Goal: Check status: Check status

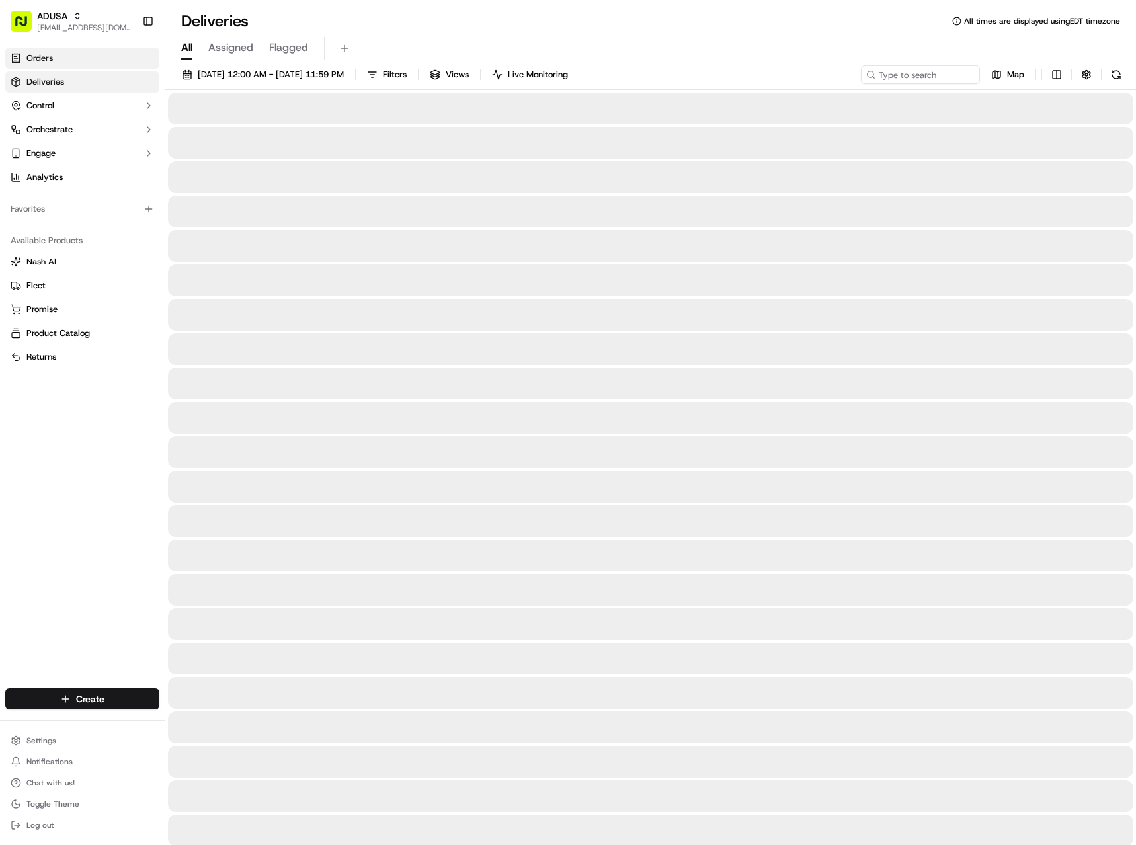
drag, startPoint x: 51, startPoint y: 66, endPoint x: 44, endPoint y: 67, distance: 6.6
click at [51, 66] on link "Orders" at bounding box center [82, 58] width 154 height 21
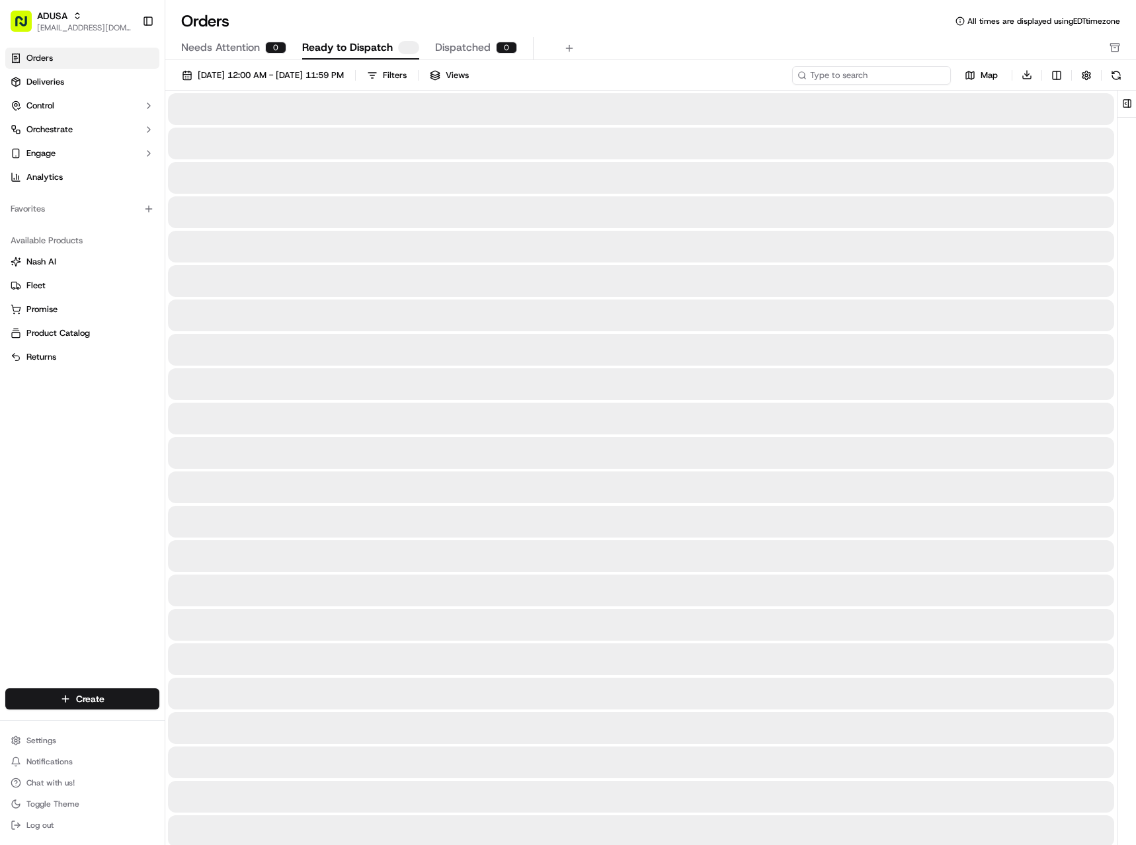
click at [883, 83] on input at bounding box center [871, 75] width 159 height 19
paste input "m714343570"
type input "m714343570"
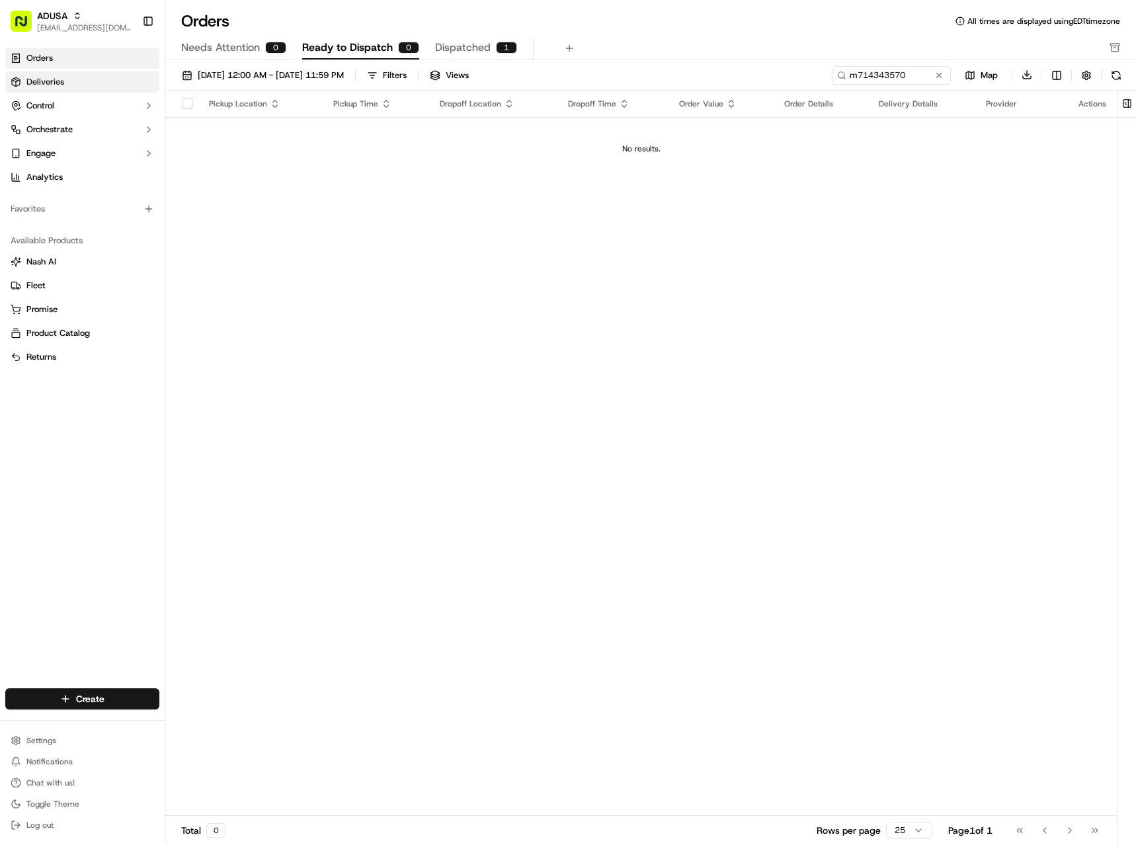
click at [52, 82] on span "Deliveries" at bounding box center [45, 82] width 38 height 12
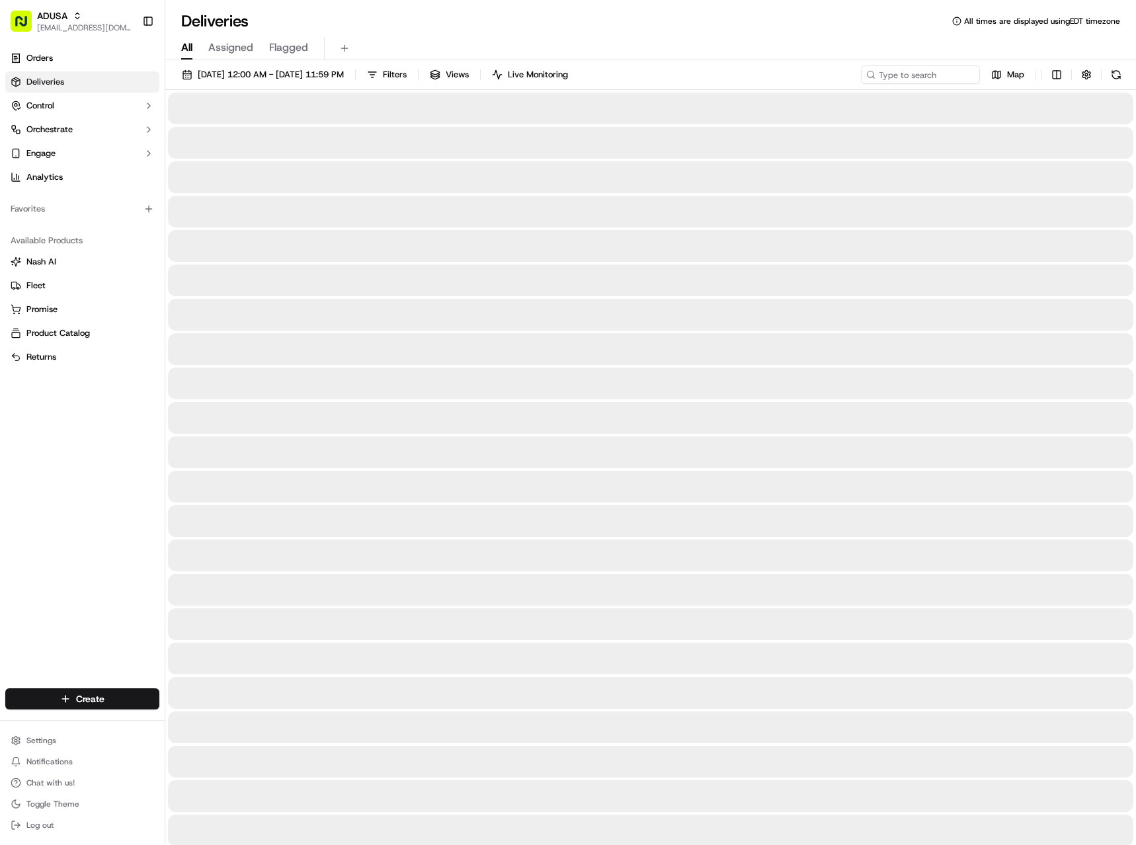
click at [928, 78] on input at bounding box center [900, 74] width 159 height 19
paste input "m714343570"
type input "m714343570"
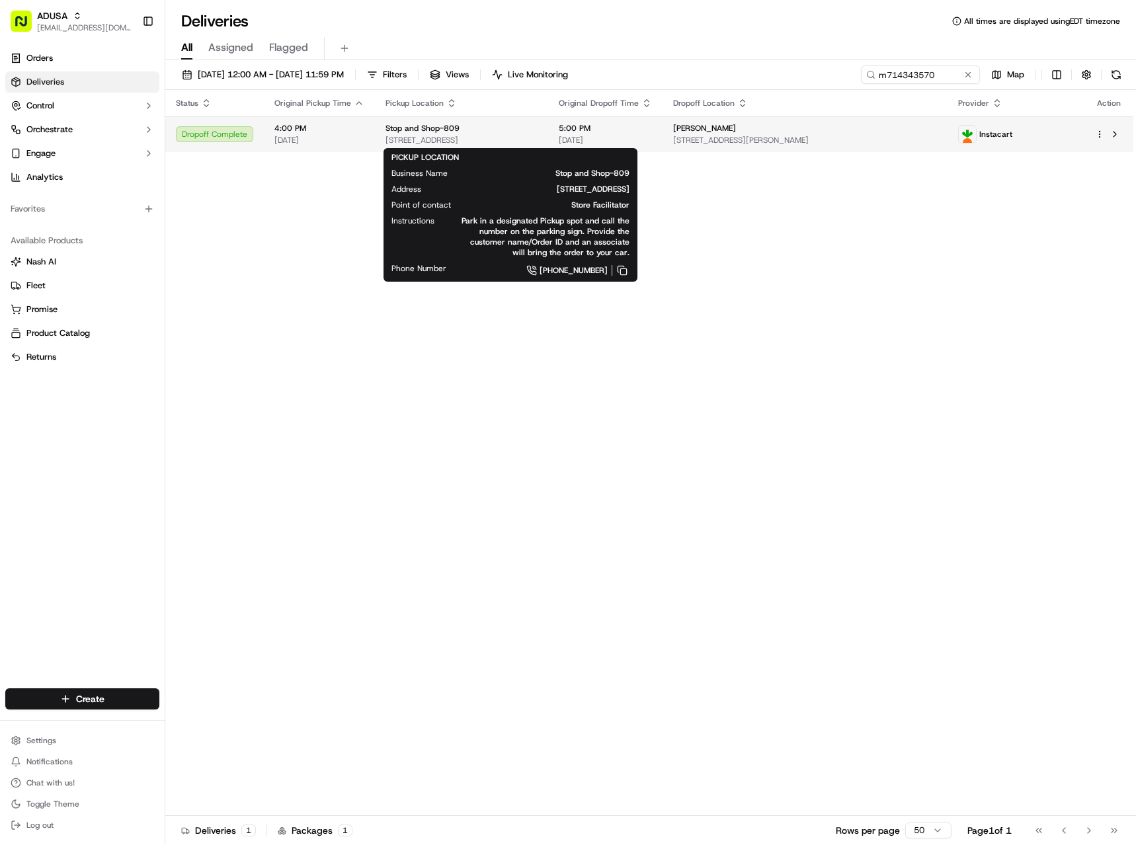
click at [538, 132] on div "Stop and Shop-809" at bounding box center [462, 128] width 152 height 11
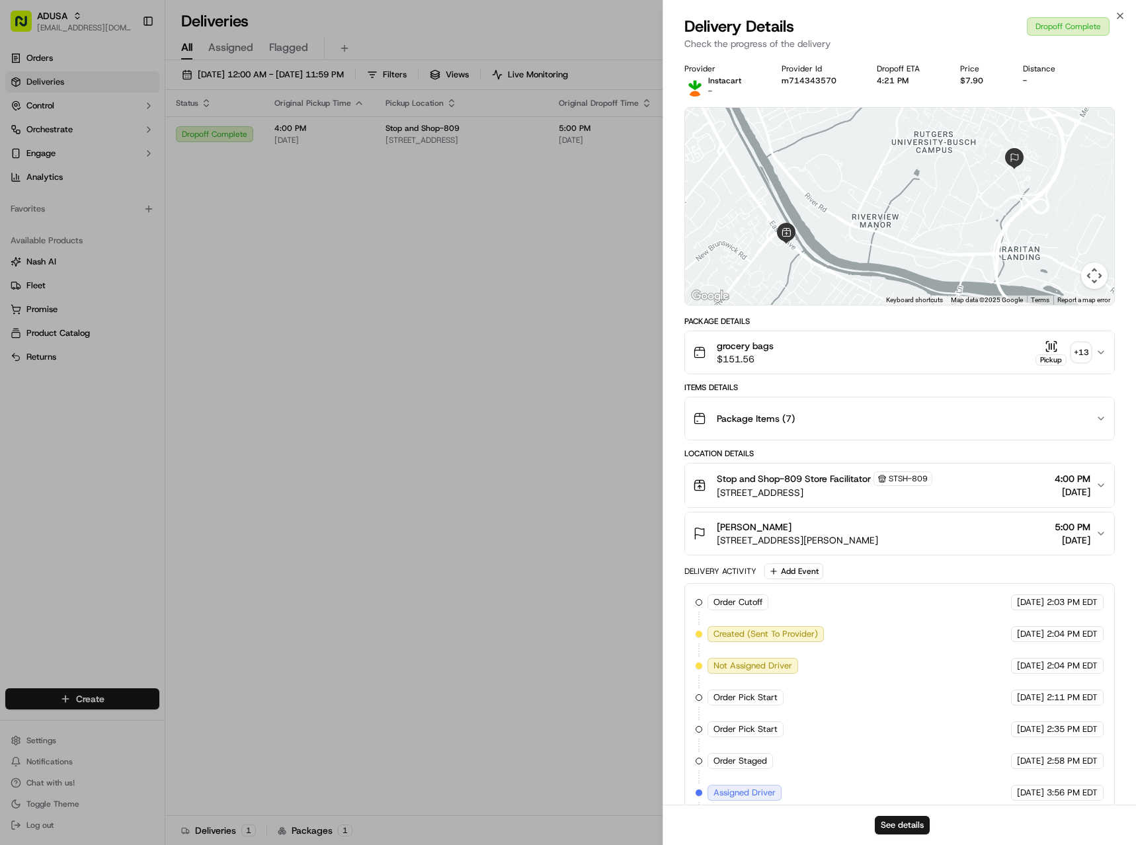
click at [1095, 352] on div "grocery bags $151.56 Pickup + 13" at bounding box center [894, 352] width 403 height 26
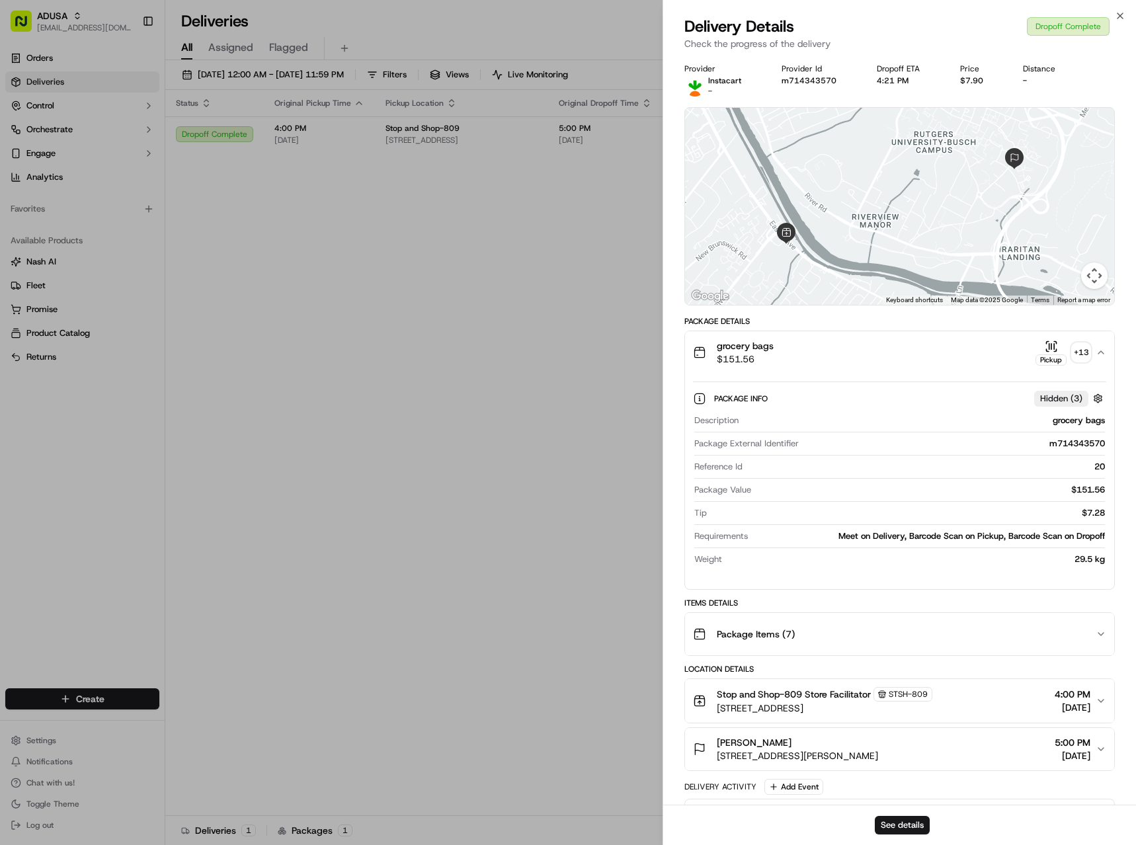
click at [1095, 352] on div "grocery bags $151.56 Pickup + 13" at bounding box center [894, 352] width 403 height 26
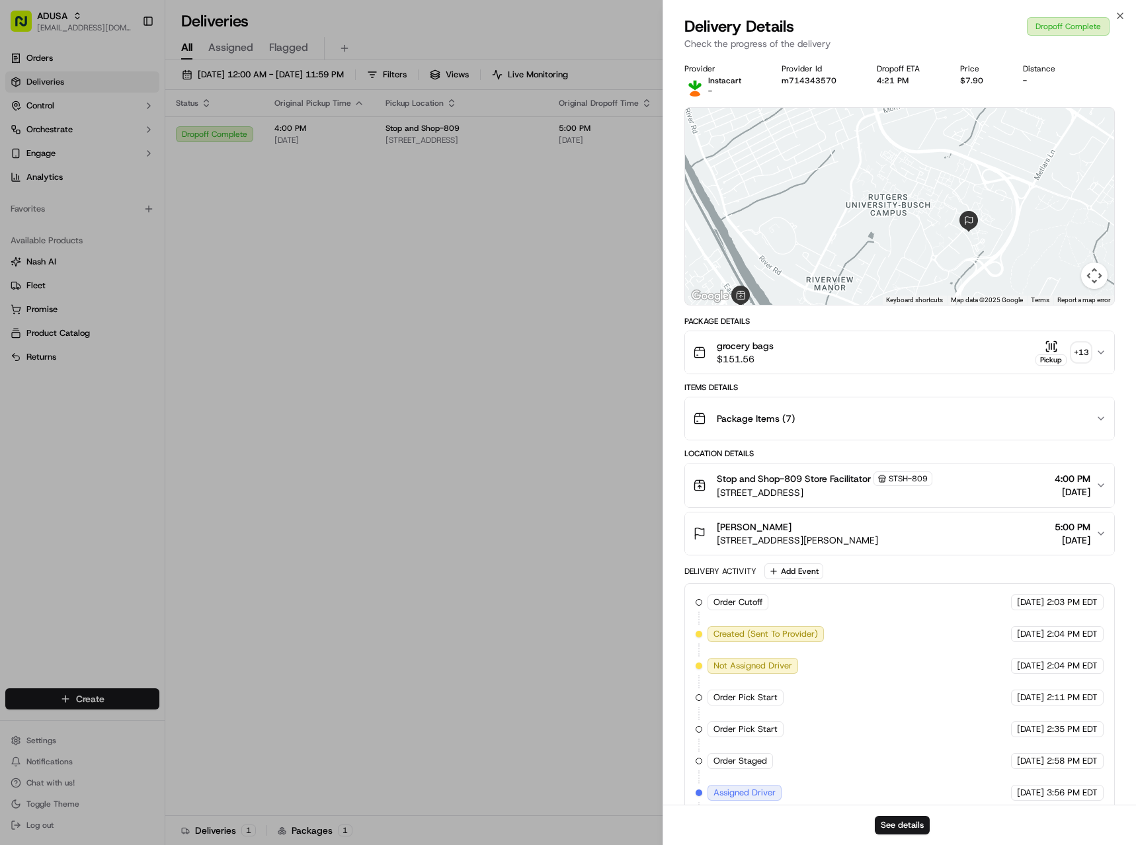
drag, startPoint x: 1051, startPoint y: 161, endPoint x: 993, endPoint y: 237, distance: 95.9
click at [993, 237] on div at bounding box center [899, 206] width 429 height 197
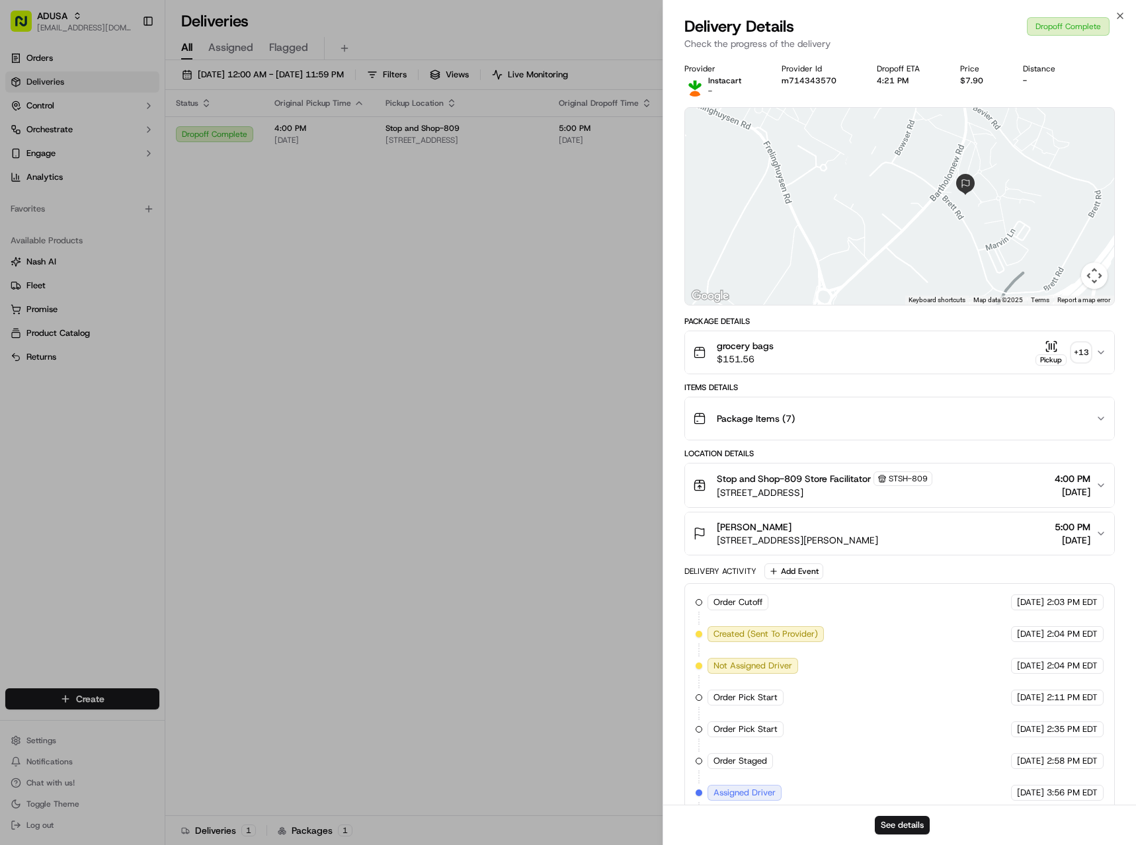
drag, startPoint x: 1029, startPoint y: 231, endPoint x: 1034, endPoint y: 179, distance: 53.2
click at [1034, 179] on div at bounding box center [899, 206] width 429 height 197
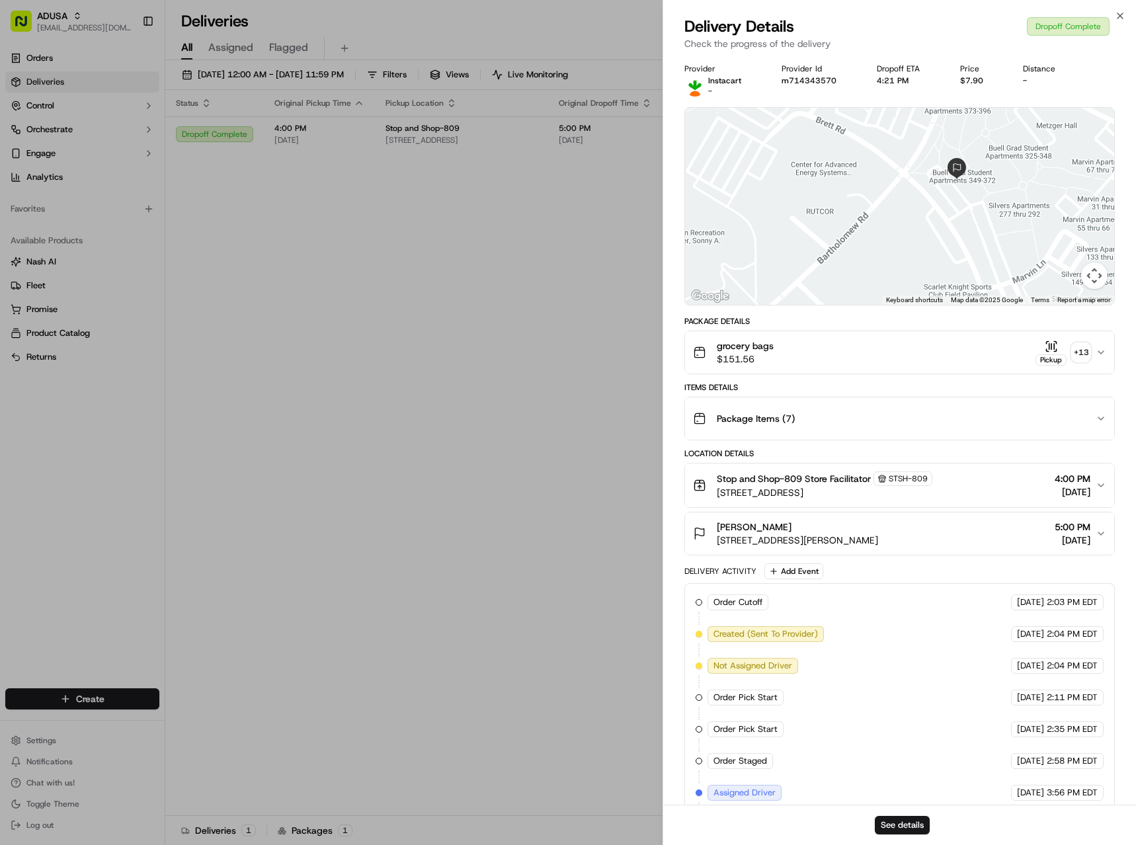
drag, startPoint x: 970, startPoint y: 192, endPoint x: 1022, endPoint y: 171, distance: 56.4
click at [1022, 171] on div at bounding box center [899, 206] width 429 height 197
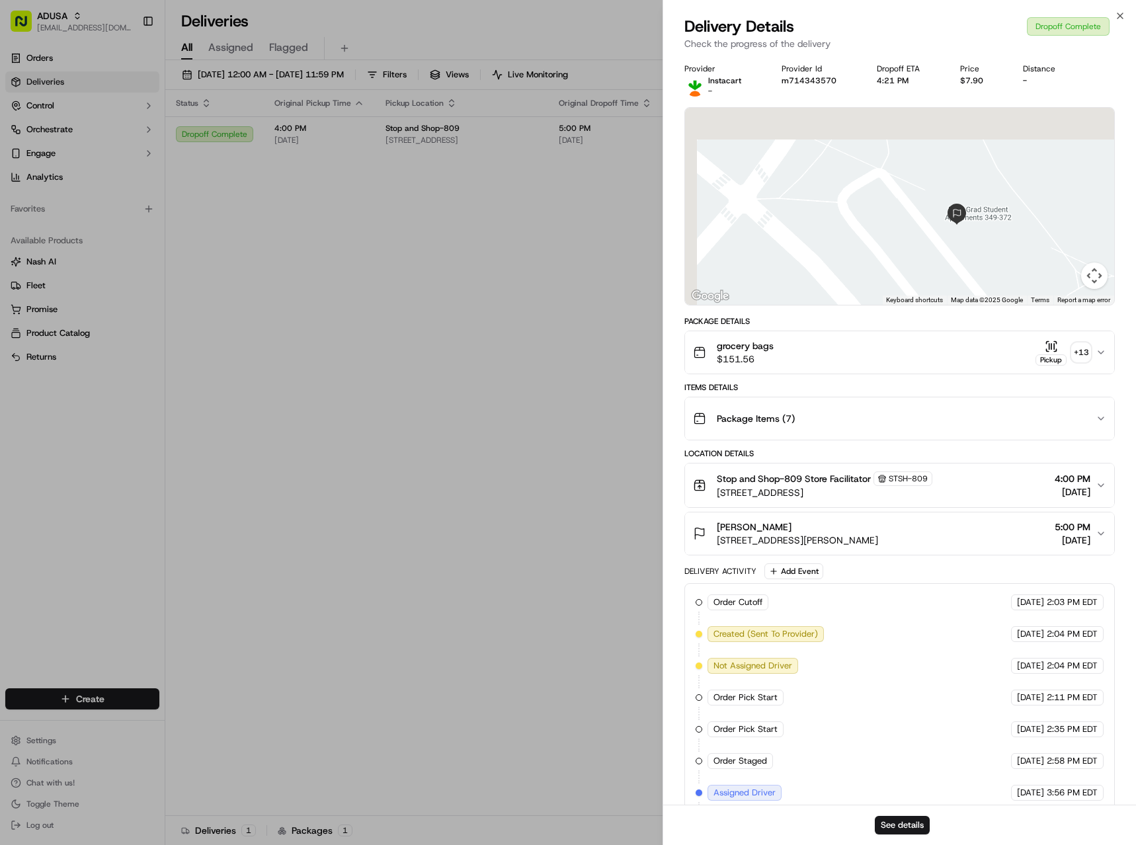
drag, startPoint x: 998, startPoint y: 171, endPoint x: 1028, endPoint y: 226, distance: 62.8
click at [1028, 226] on div at bounding box center [899, 206] width 429 height 197
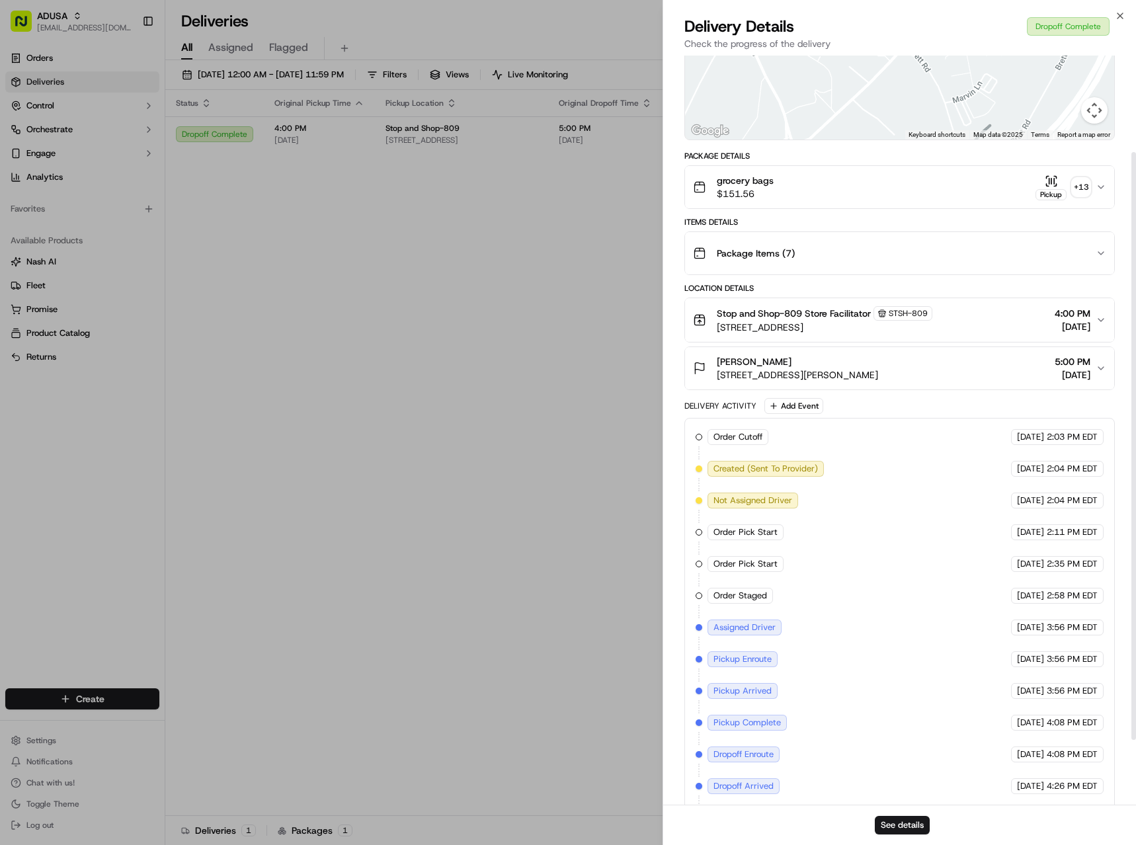
scroll to position [198, 0]
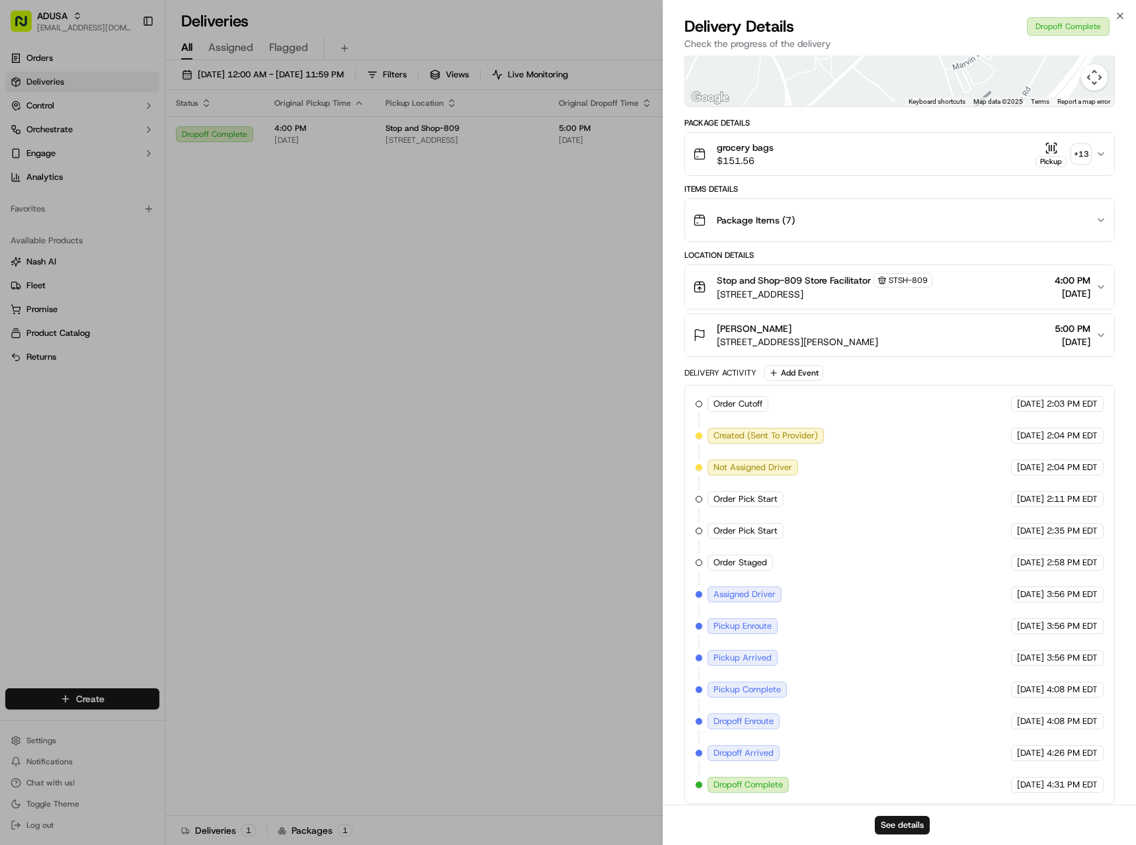
click at [723, 649] on div "Order Cutoff Stop and Shop [DATE] 2:03 PM EDT Created (Sent To Provider) Instac…" at bounding box center [900, 594] width 408 height 397
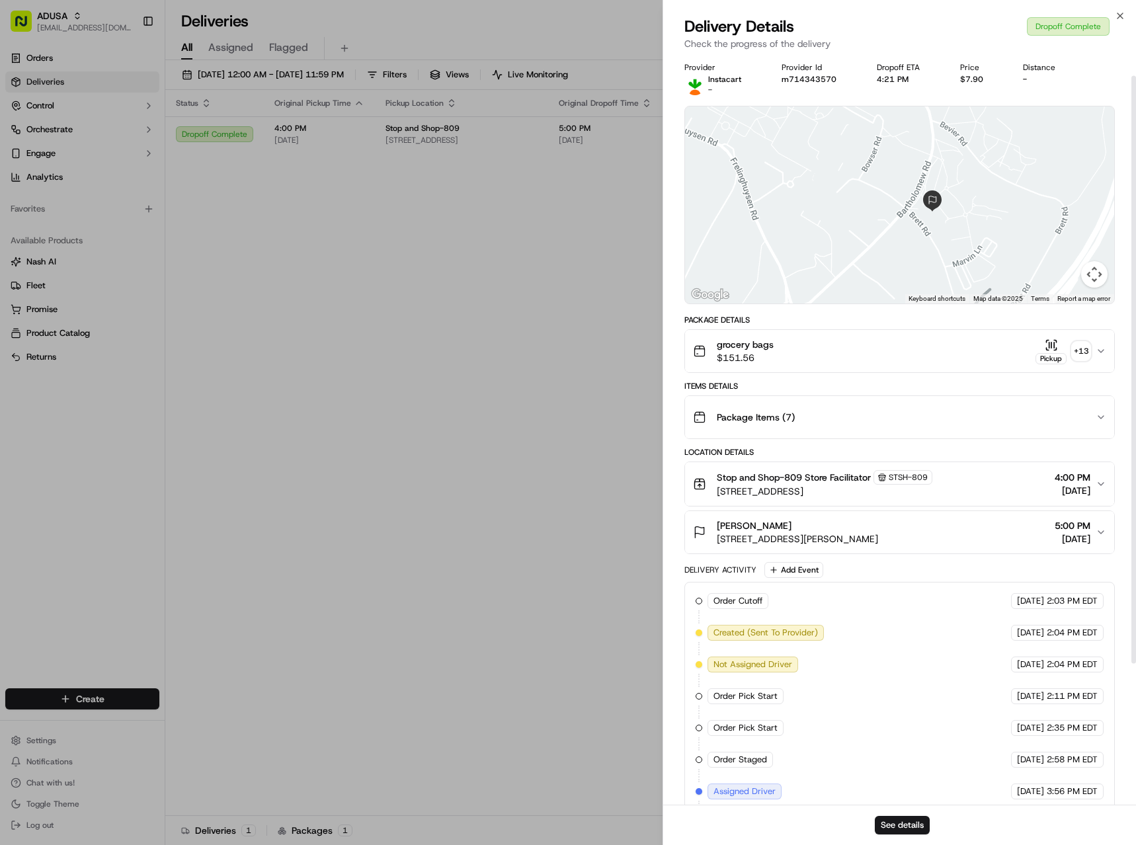
scroll to position [0, 0]
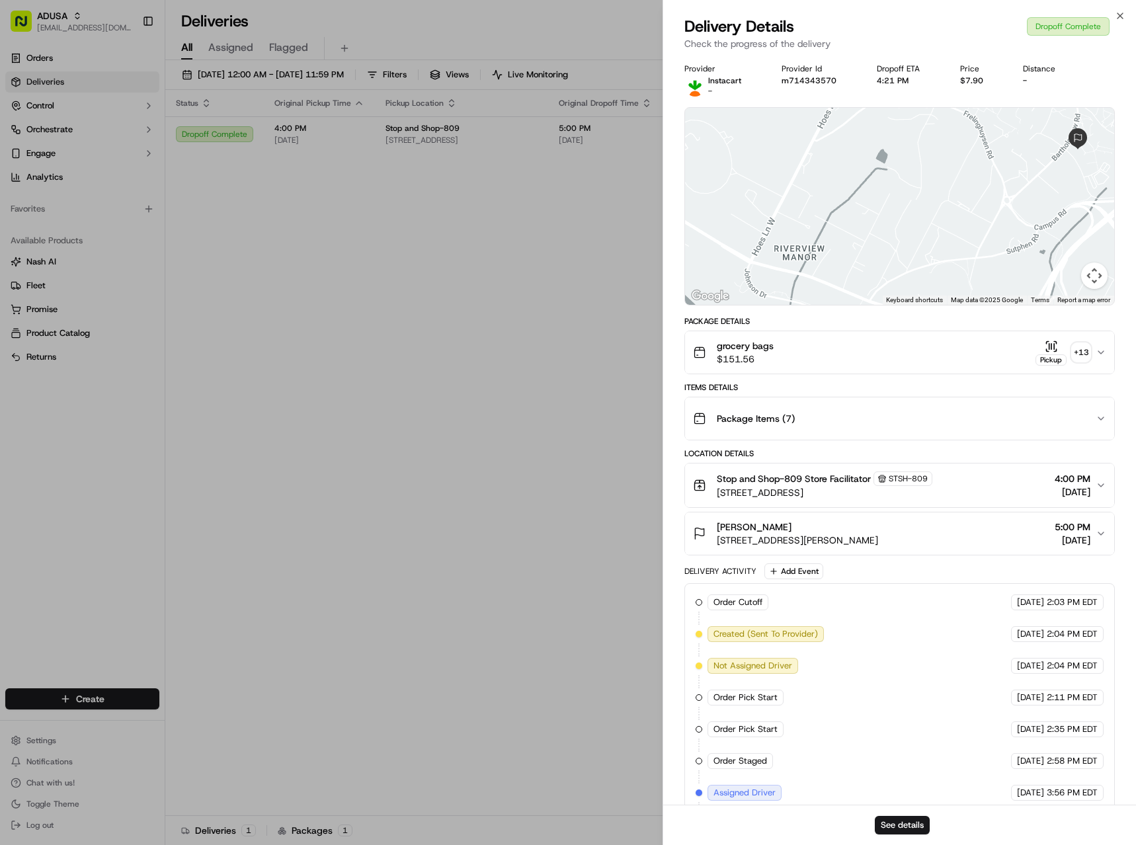
drag, startPoint x: 819, startPoint y: 188, endPoint x: 974, endPoint y: 152, distance: 158.8
click at [977, 152] on div at bounding box center [899, 206] width 429 height 197
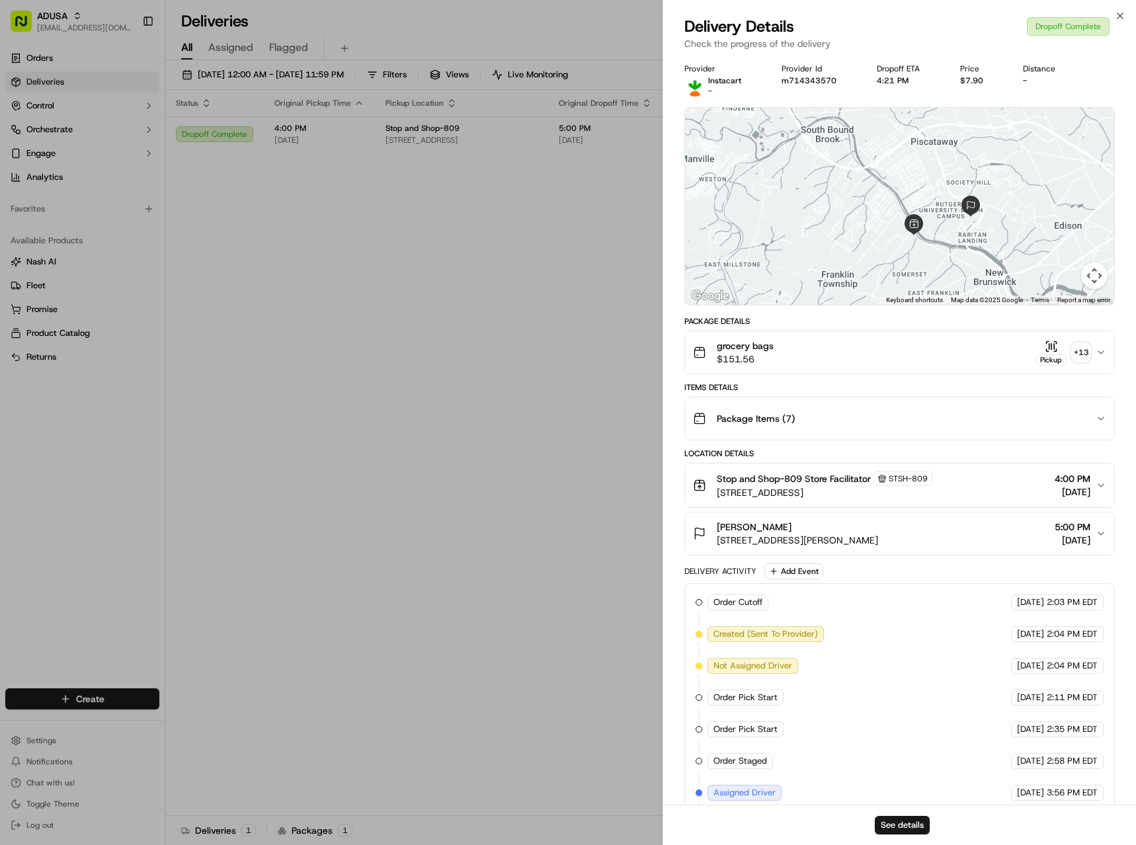
drag, startPoint x: 970, startPoint y: 167, endPoint x: 958, endPoint y: 220, distance: 54.4
click at [958, 220] on div at bounding box center [899, 206] width 429 height 197
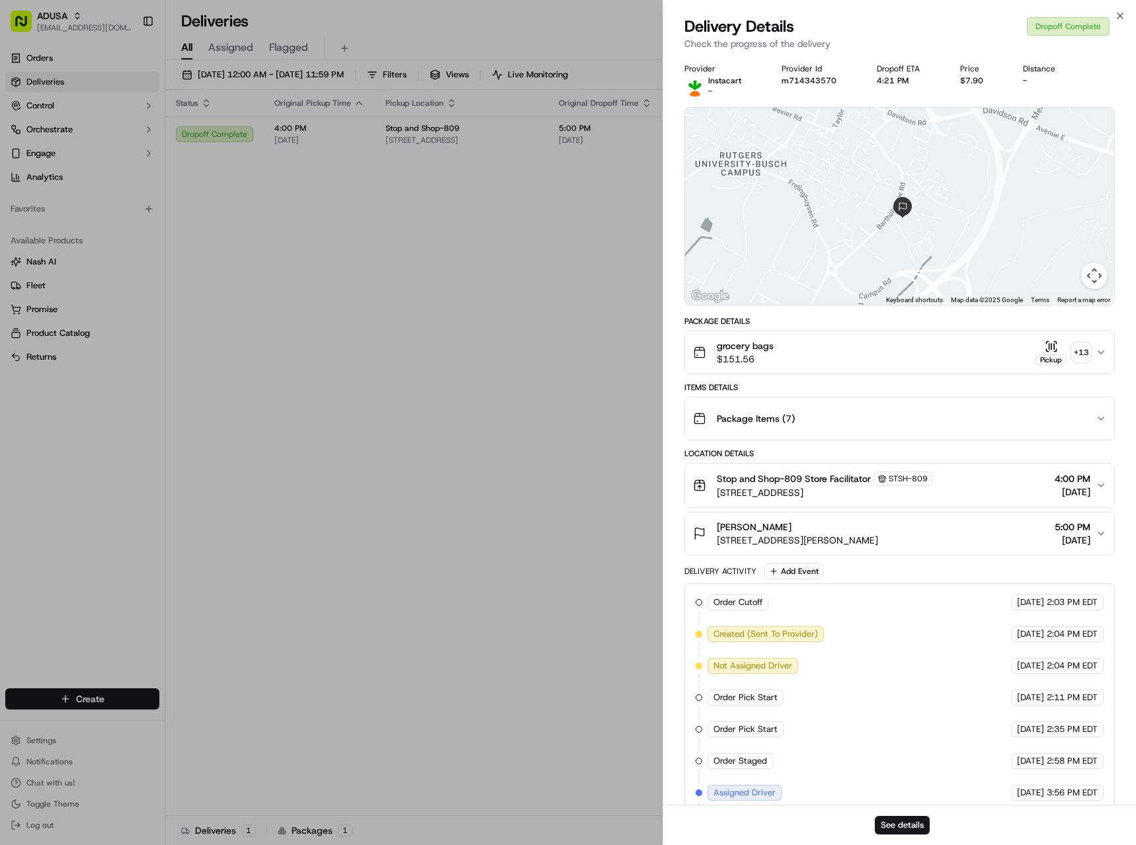
drag, startPoint x: 907, startPoint y: 226, endPoint x: 1014, endPoint y: 180, distance: 115.8
click at [1014, 180] on div at bounding box center [899, 206] width 429 height 197
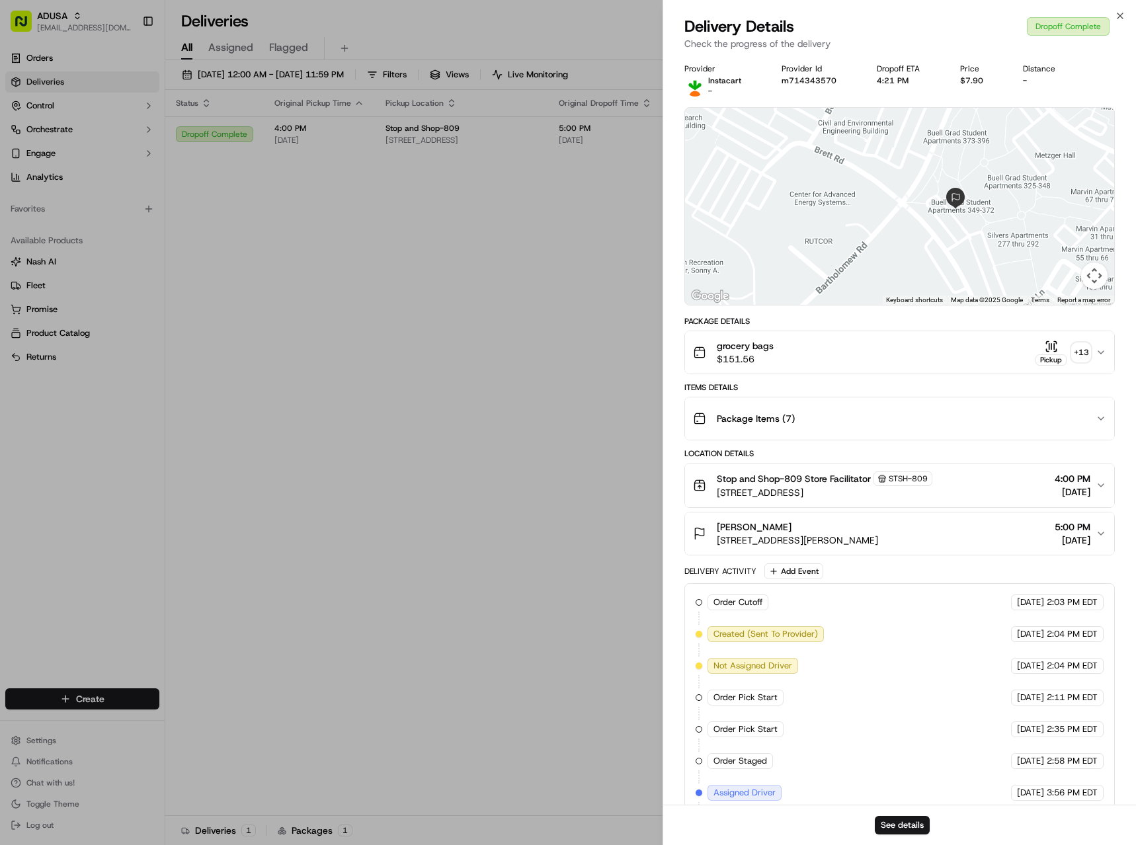
drag, startPoint x: 963, startPoint y: 177, endPoint x: 942, endPoint y: 242, distance: 68.0
click at [942, 242] on div at bounding box center [899, 206] width 429 height 197
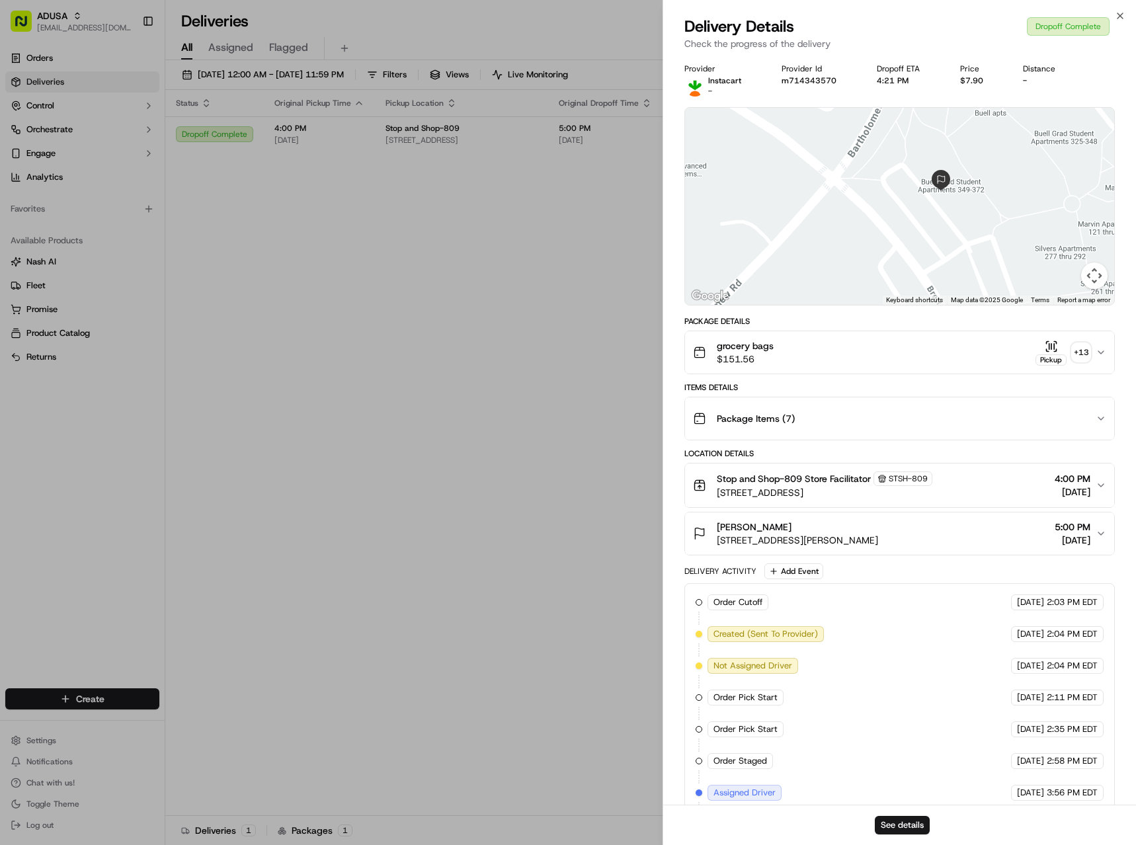
drag, startPoint x: 1024, startPoint y: 224, endPoint x: 998, endPoint y: 201, distance: 34.7
click at [998, 201] on div at bounding box center [899, 206] width 429 height 197
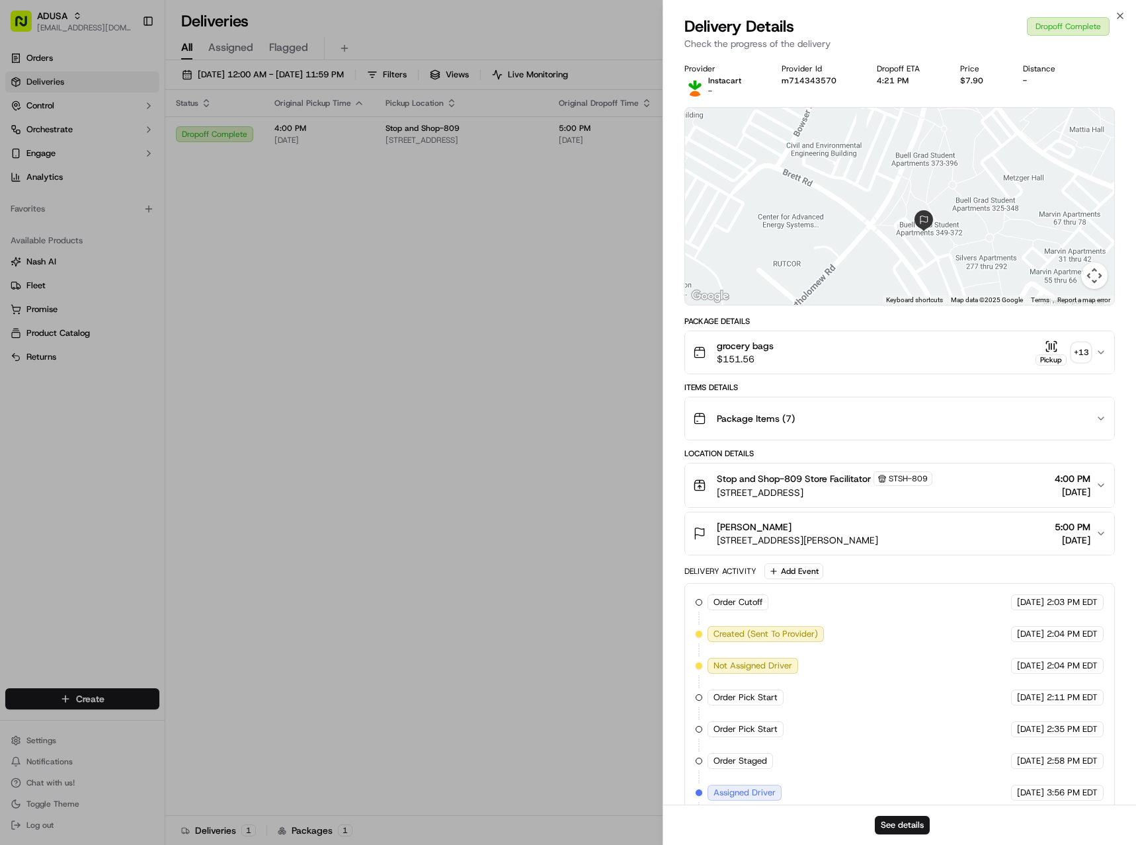
drag, startPoint x: 852, startPoint y: 138, endPoint x: 855, endPoint y: 196, distance: 59.0
click at [855, 196] on div at bounding box center [899, 206] width 429 height 197
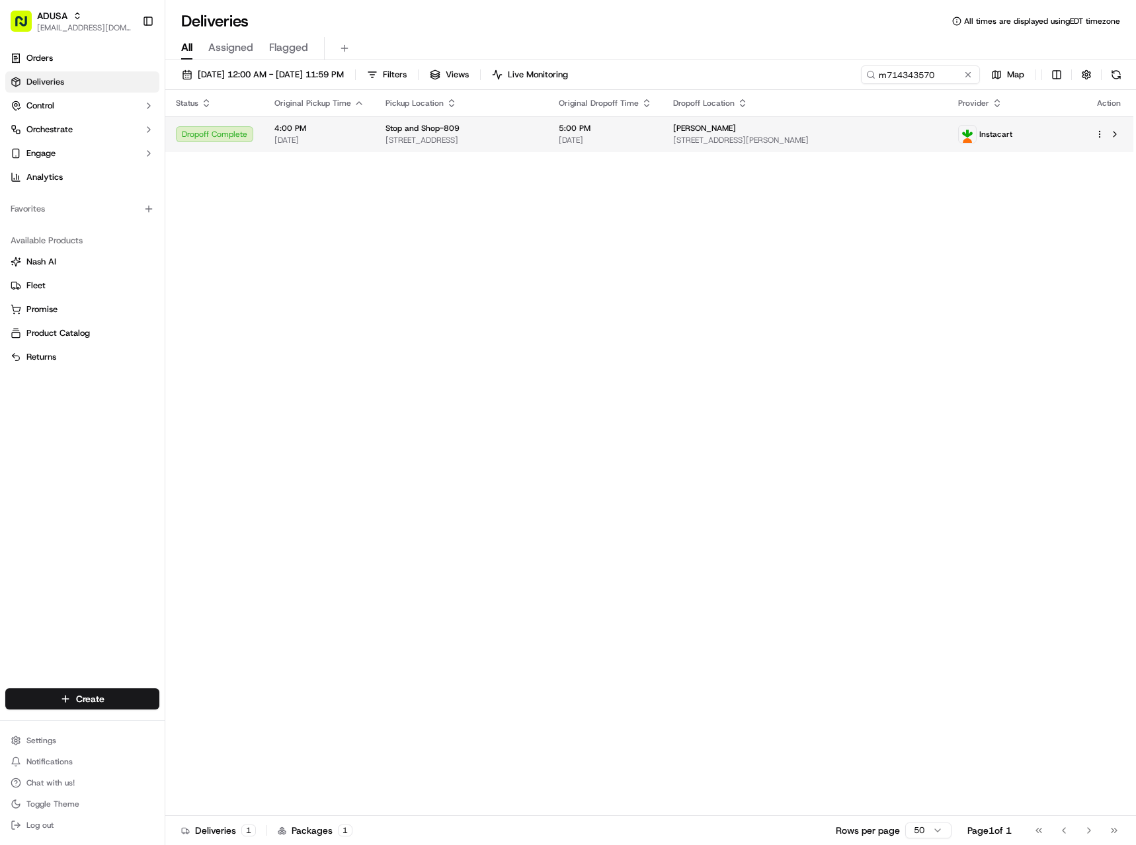
click at [538, 145] on span "[STREET_ADDRESS]" at bounding box center [462, 140] width 152 height 11
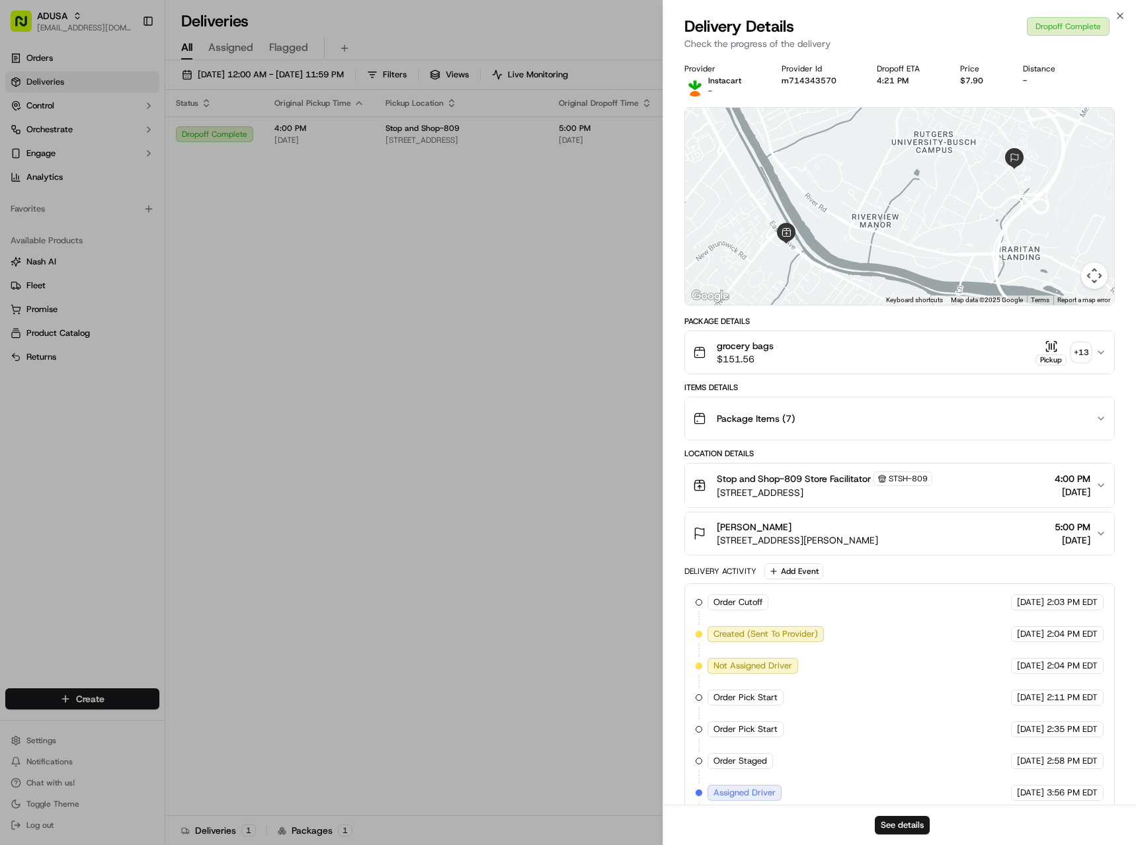
click at [1095, 352] on div "grocery bags $151.56 Pickup + 13" at bounding box center [894, 352] width 403 height 26
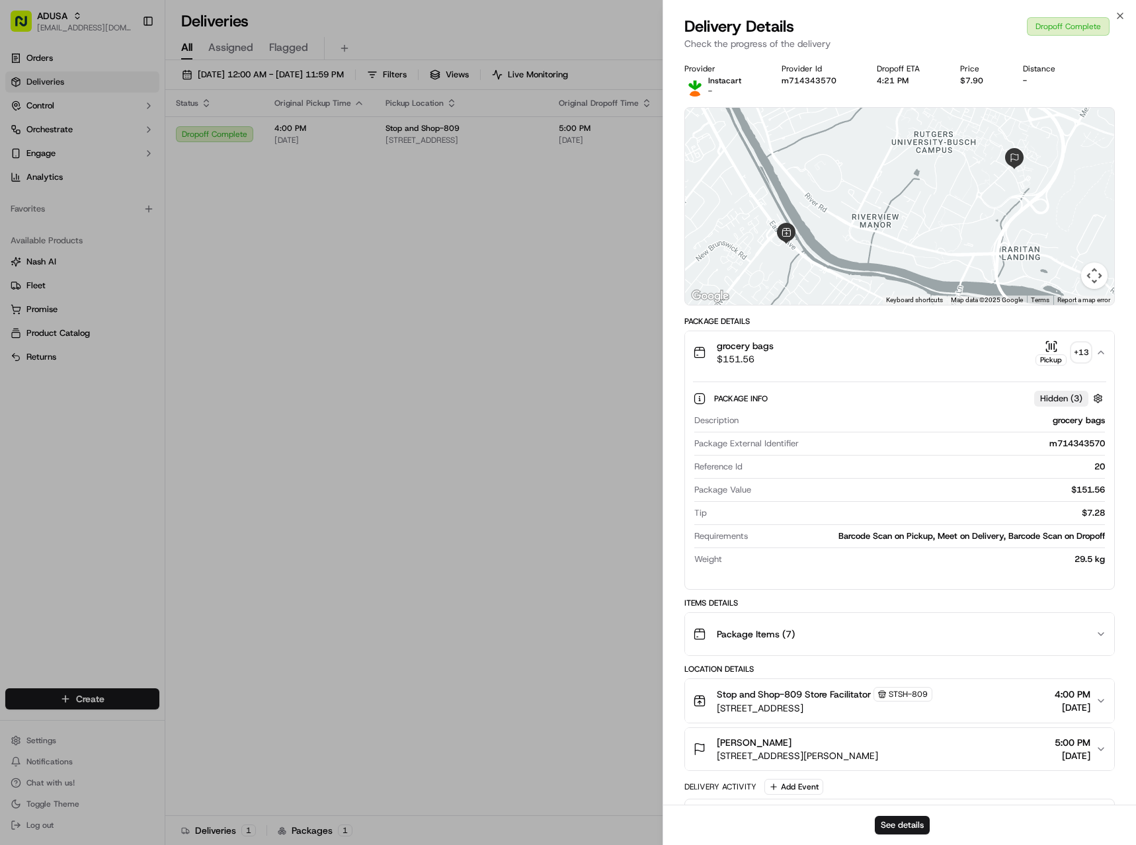
click at [1050, 353] on div "Pickup" at bounding box center [1051, 353] width 31 height 26
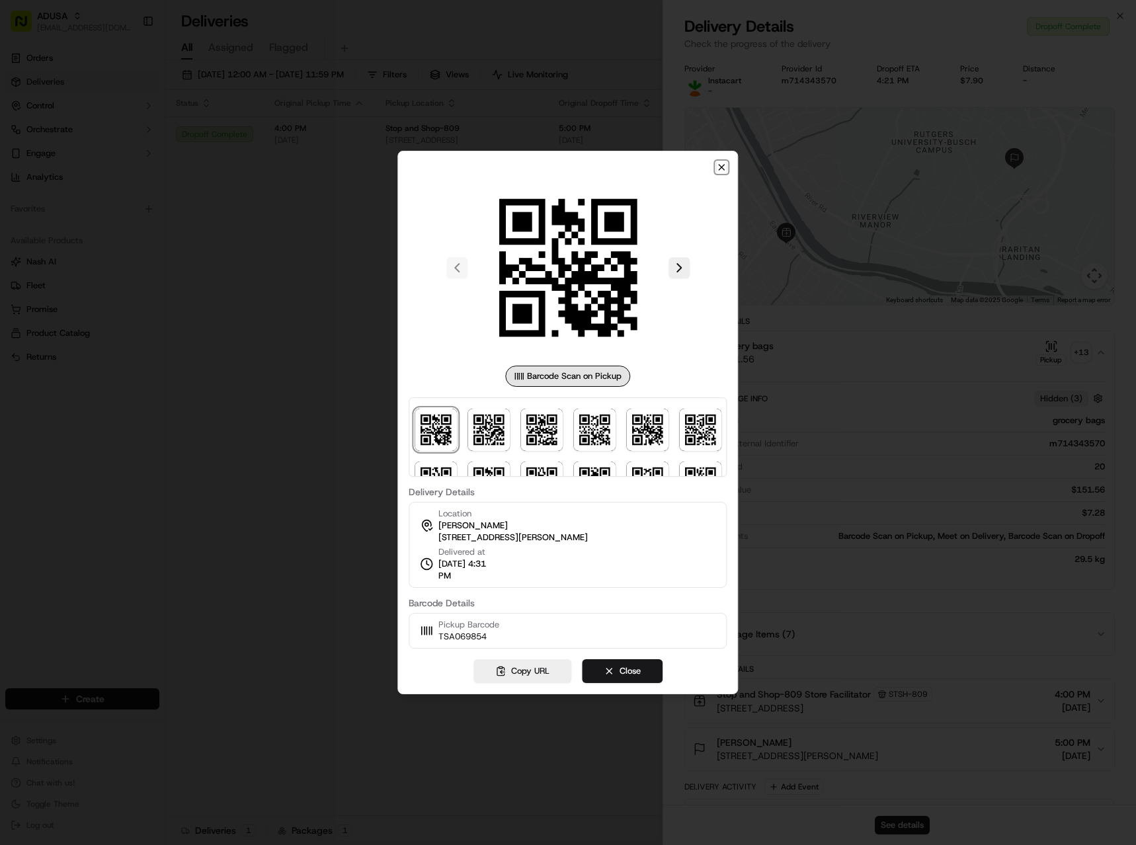
click at [722, 166] on icon "button" at bounding box center [722, 167] width 11 height 11
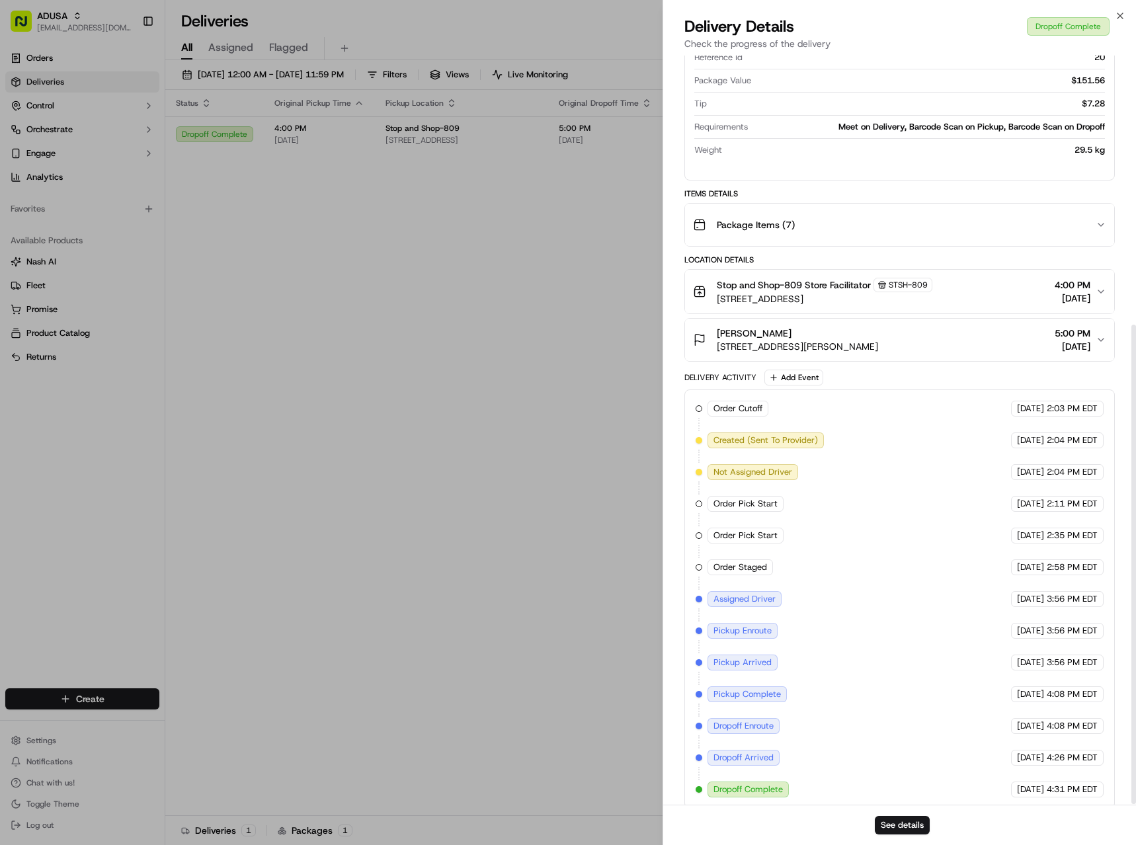
scroll to position [421, 0]
